Goal: Check status

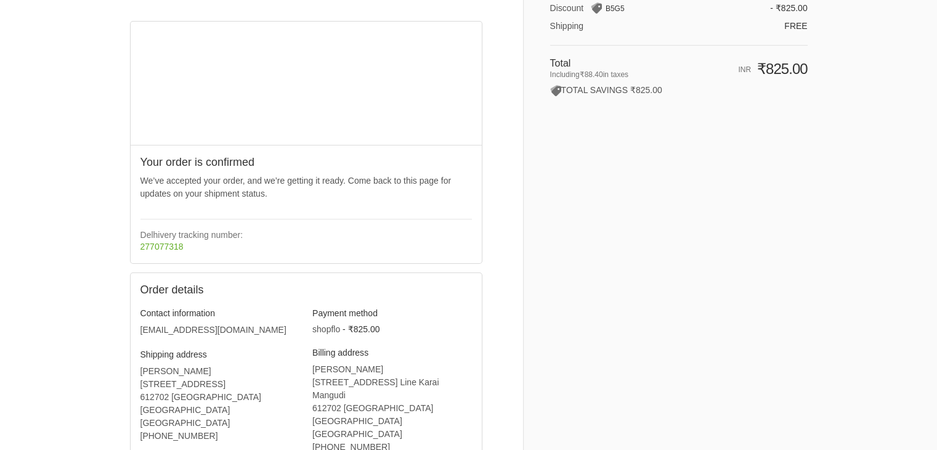
scroll to position [148, 0]
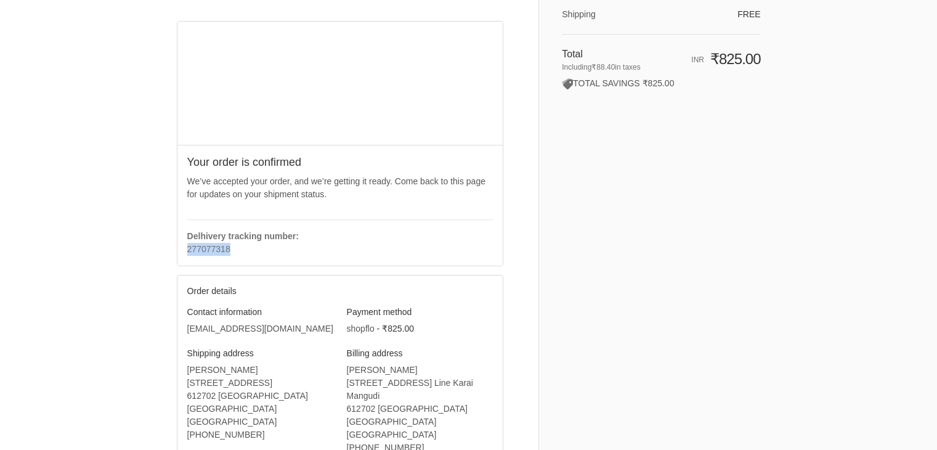
drag, startPoint x: 230, startPoint y: 248, endPoint x: 187, endPoint y: 267, distance: 46.6
click at [184, 250] on div "Your order is confirmed We’ve accepted your order, and we’re getting it ready. …" at bounding box center [341, 205] width 326 height 120
copy link "277077318"
click at [769, 167] on div "Thank you for your purchase! Order 166358 Thank you, [PERSON_NAME]! Your order …" at bounding box center [469, 219] width 678 height 734
click at [212, 248] on link "277077318" at bounding box center [208, 249] width 43 height 10
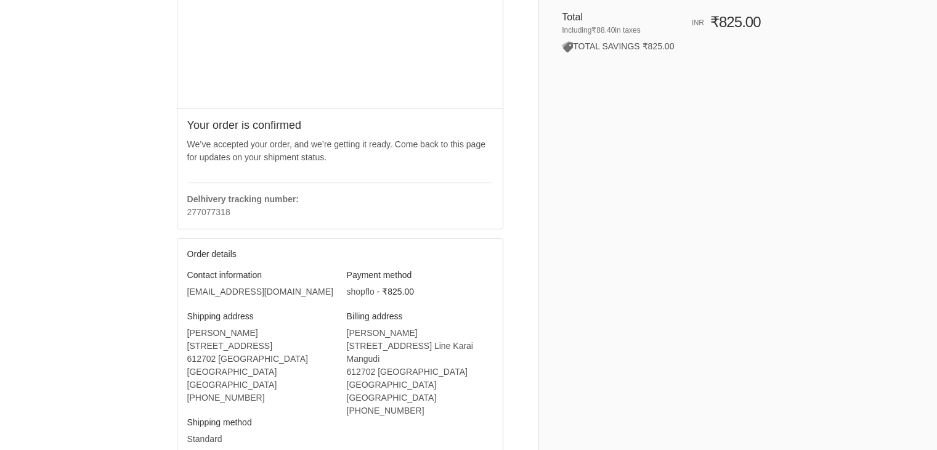
scroll to position [0, 0]
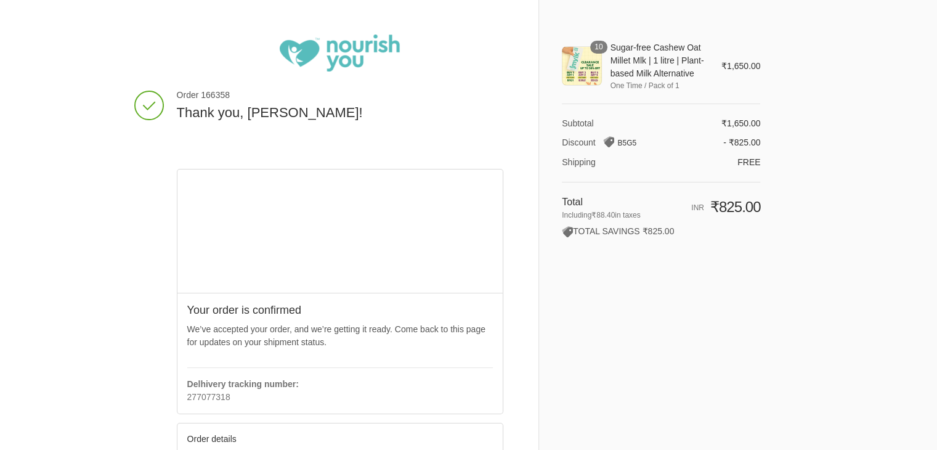
click at [365, 53] on img at bounding box center [340, 53] width 120 height 37
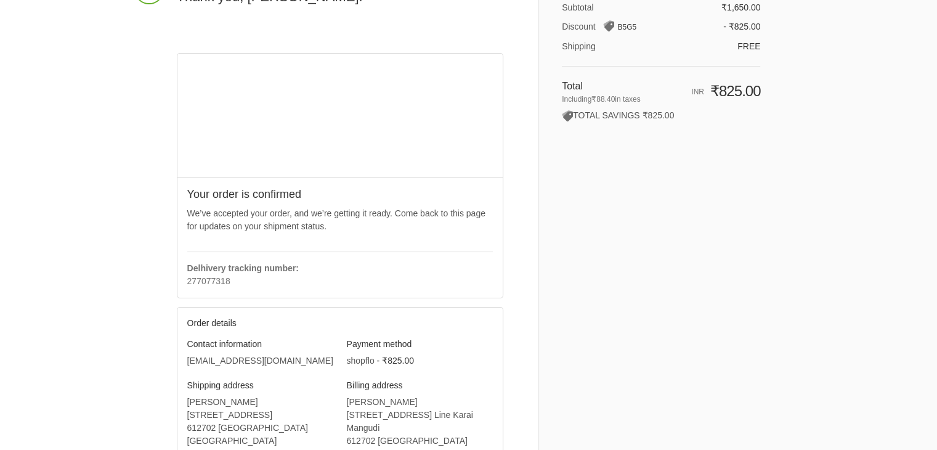
scroll to position [123, 0]
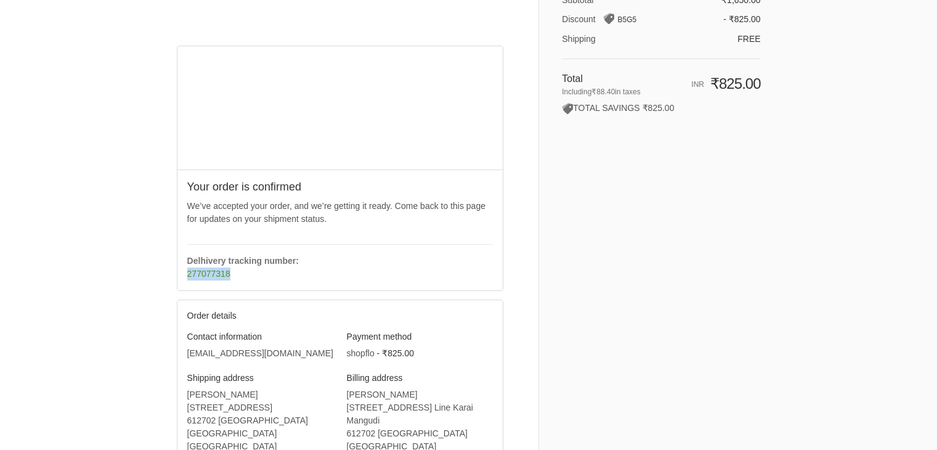
drag, startPoint x: 233, startPoint y: 273, endPoint x: 187, endPoint y: 272, distance: 45.6
click at [187, 272] on p "277077318" at bounding box center [340, 273] width 306 height 13
copy link "277077318"
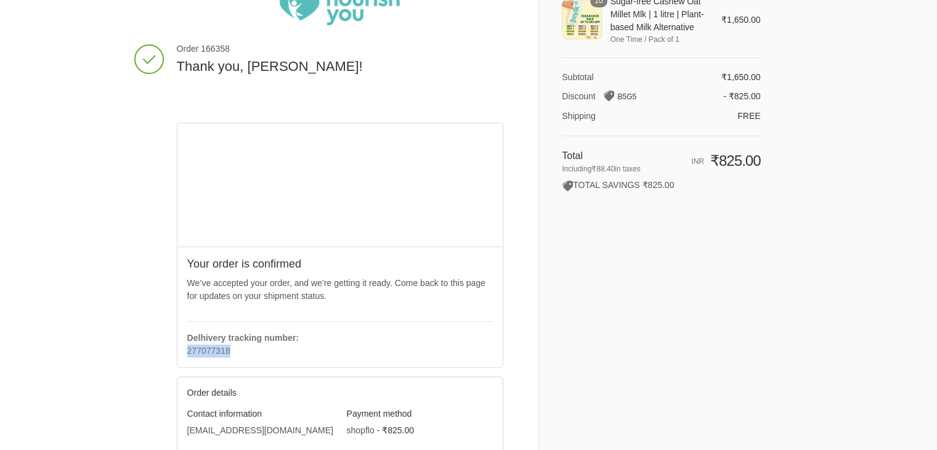
scroll to position [0, 0]
